Goal: Navigation & Orientation: Find specific page/section

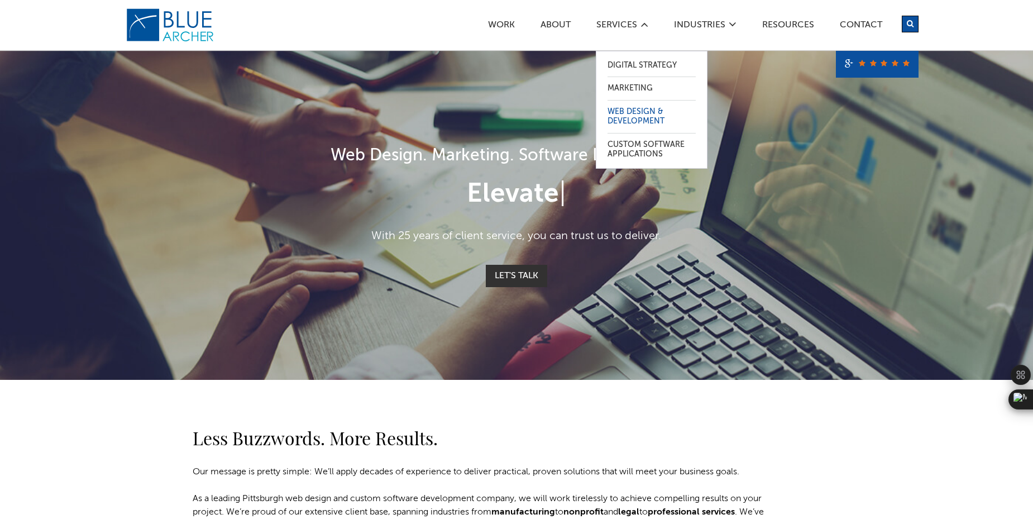
click at [641, 121] on link "Web Design & Development" at bounding box center [652, 117] width 88 height 32
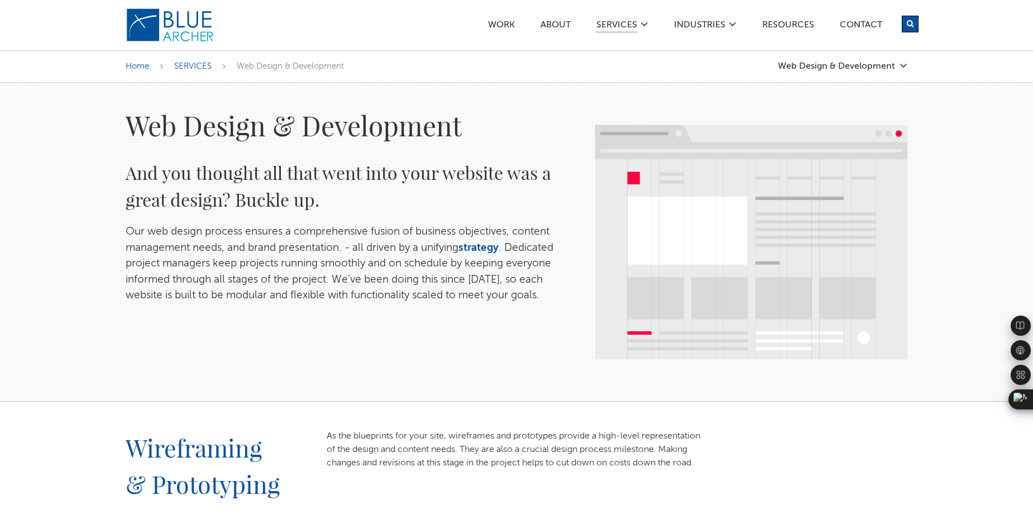
click at [189, 21] on img at bounding box center [170, 25] width 89 height 35
